Goal: Task Accomplishment & Management: Use online tool/utility

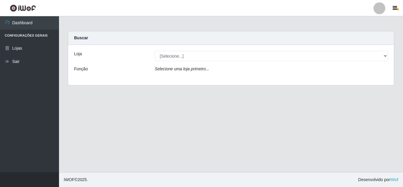
select select "462"
click at [155, 51] on select "[Selecione...] Queiroz [GEOGRAPHIC_DATA] - [GEOGRAPHIC_DATA]" at bounding box center [271, 56] width 233 height 10
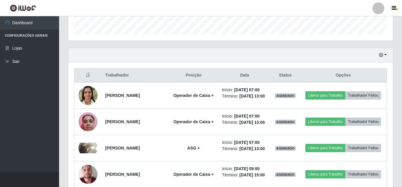
scroll to position [177, 0]
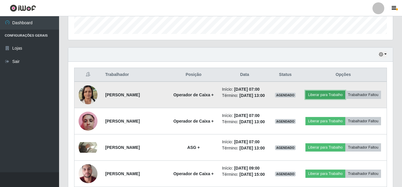
click at [345, 91] on button "Liberar para Trabalho" at bounding box center [325, 95] width 40 height 8
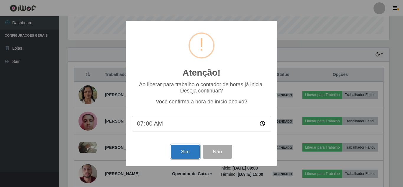
click at [193, 152] on button "Sim" at bounding box center [185, 152] width 29 height 14
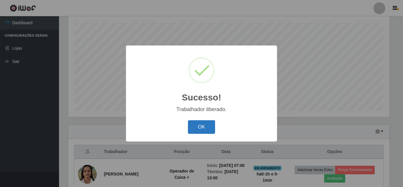
click at [198, 121] on button "OK" at bounding box center [201, 127] width 27 height 14
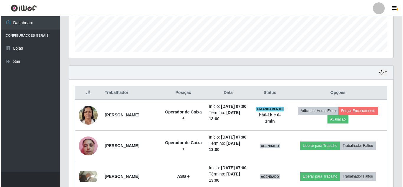
scroll to position [189, 0]
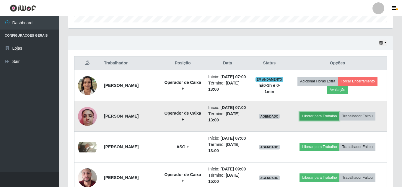
click at [325, 120] on button "Liberar para Trabalho" at bounding box center [319, 116] width 40 height 8
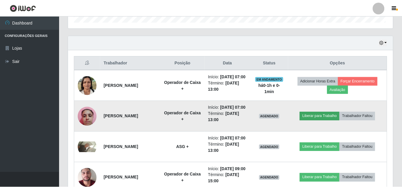
scroll to position [122, 321]
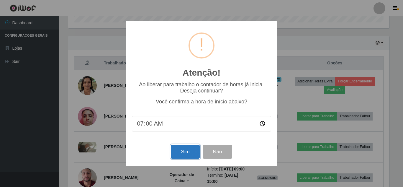
click at [183, 147] on button "Sim" at bounding box center [185, 152] width 29 height 14
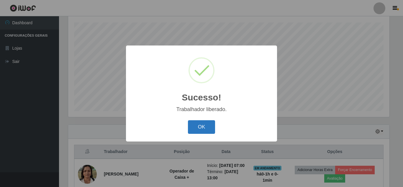
click at [198, 127] on button "OK" at bounding box center [201, 127] width 27 height 14
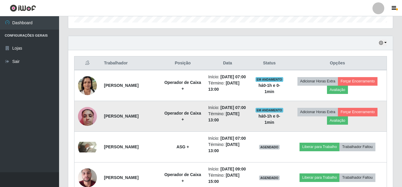
scroll to position [218, 0]
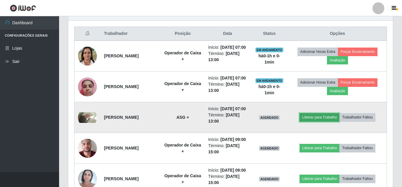
click at [322, 121] on button "Liberar para Trabalho" at bounding box center [319, 117] width 40 height 8
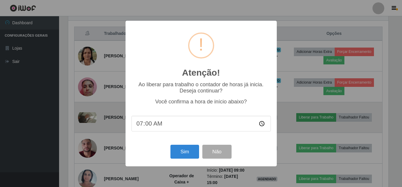
scroll to position [122, 321]
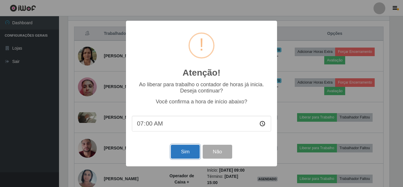
click at [189, 149] on button "Sim" at bounding box center [185, 152] width 29 height 14
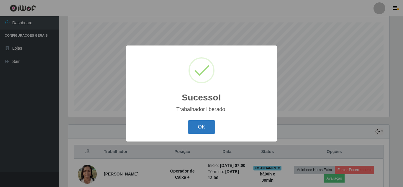
click at [190, 128] on button "OK" at bounding box center [201, 127] width 27 height 14
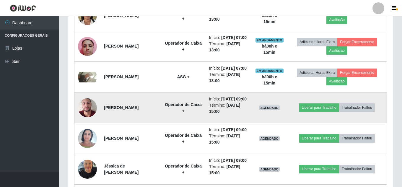
scroll to position [277, 0]
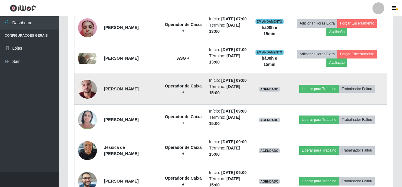
click at [90, 105] on img at bounding box center [87, 89] width 19 height 34
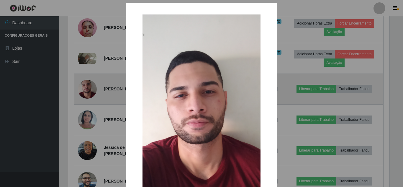
click at [90, 105] on div "× OK Cancel" at bounding box center [201, 93] width 403 height 187
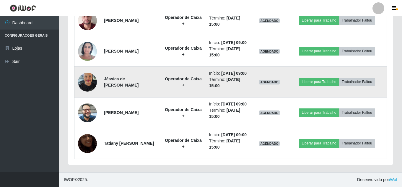
scroll to position [395, 0]
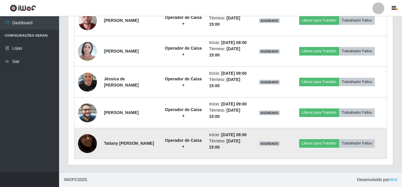
click at [91, 138] on img at bounding box center [87, 144] width 19 height 34
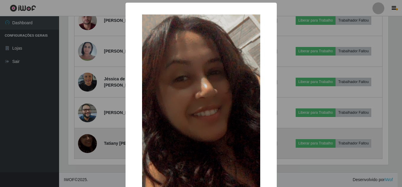
scroll to position [122, 321]
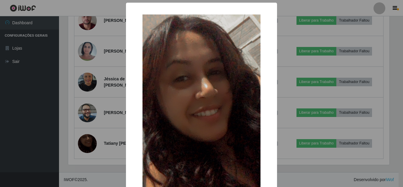
click at [93, 117] on div "× OK Cancel" at bounding box center [201, 93] width 403 height 187
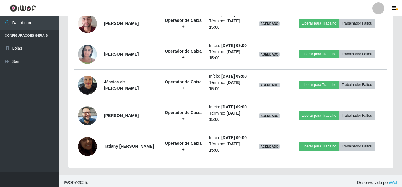
scroll to position [336, 0]
